Goal: Find specific page/section: Find specific page/section

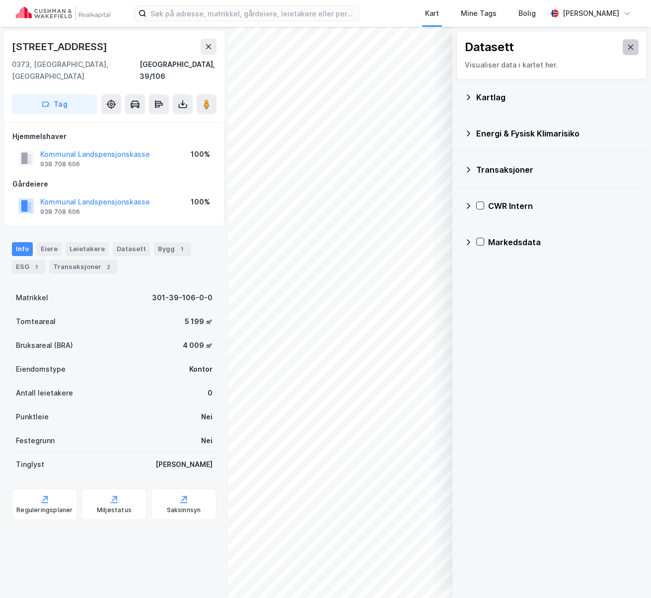
click at [629, 48] on button at bounding box center [630, 47] width 16 height 16
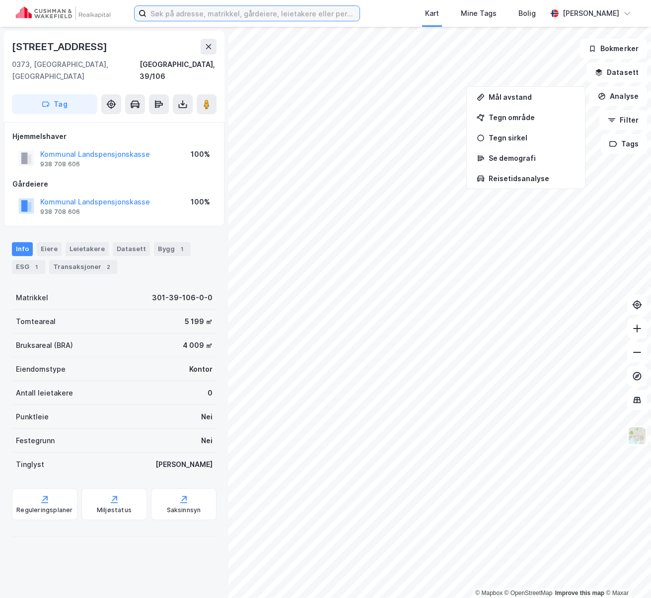
click at [261, 14] on input at bounding box center [252, 13] width 213 height 15
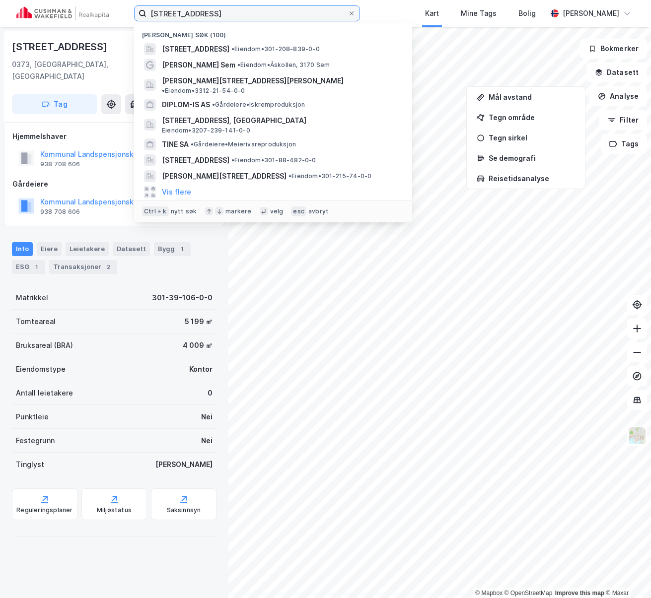
type input "[STREET_ADDRESS]"
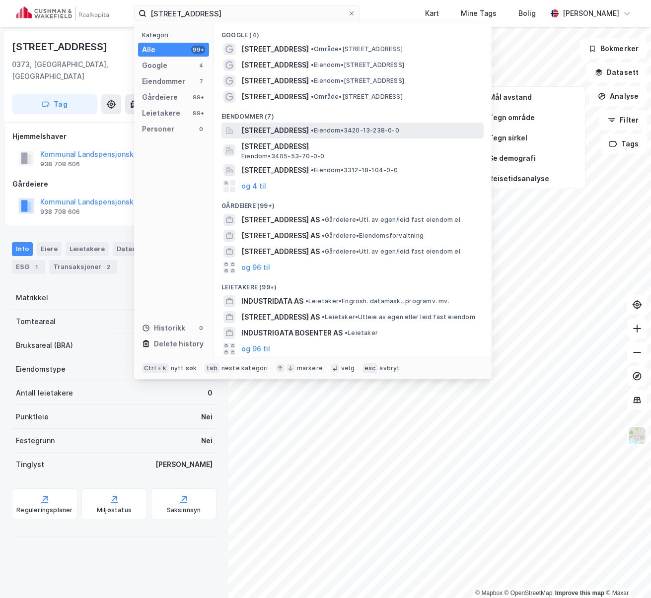
click at [289, 128] on span "[STREET_ADDRESS]" at bounding box center [274, 131] width 67 height 12
